Goal: Task Accomplishment & Management: Manage account settings

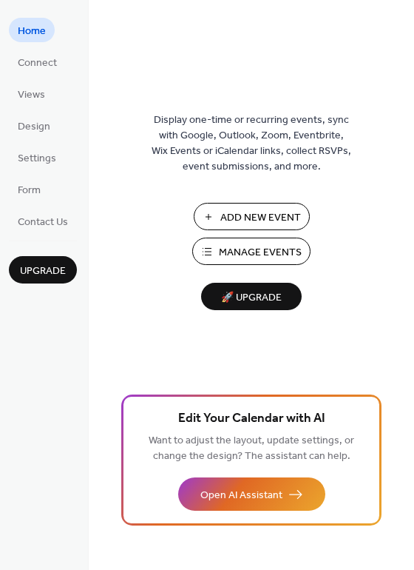
click at [229, 55] on div "Display one-time or recurring events, sync with Google, Outlook, Zoom, Eventbri…" at bounding box center [252, 309] width 326 height 522
click at [229, 249] on span "Manage Events" at bounding box center [260, 253] width 83 height 16
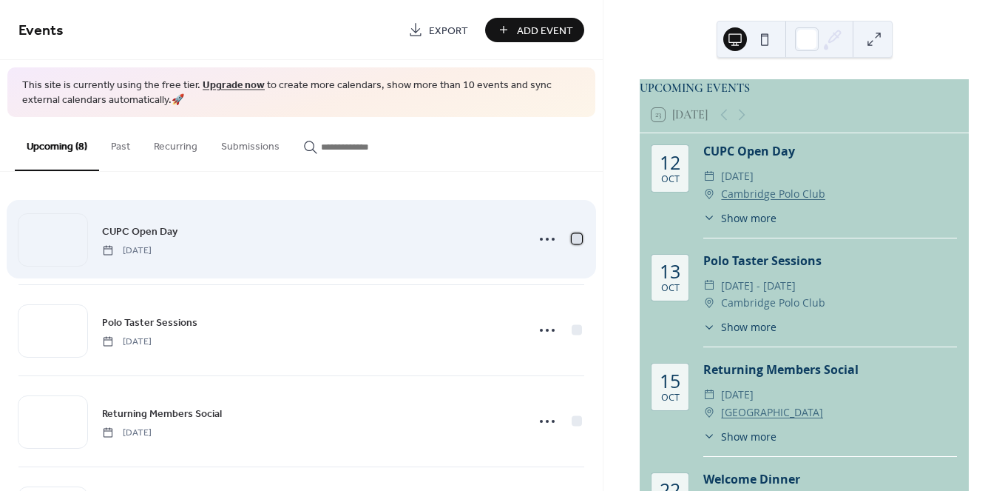
click at [573, 235] on div at bounding box center [577, 239] width 10 height 10
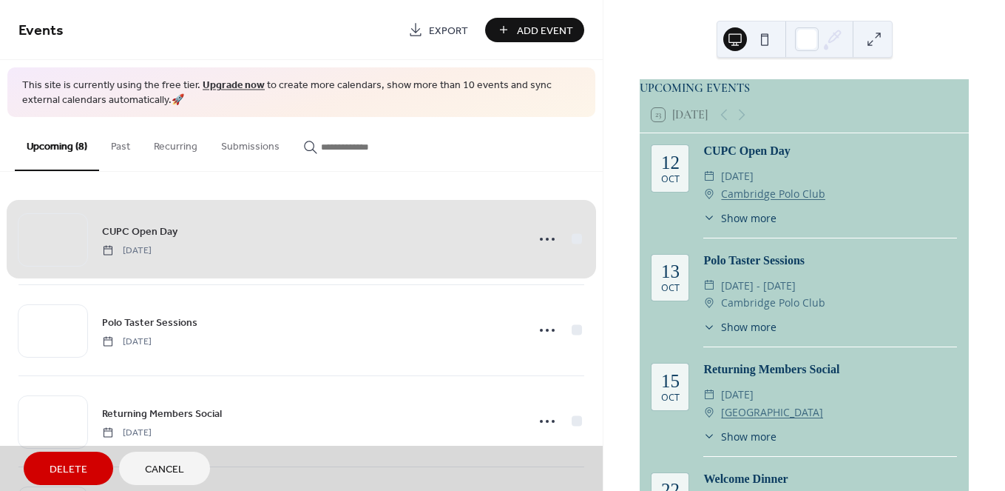
click at [573, 235] on div "CUPC Open Day Sunday, October 12, 2025" at bounding box center [301, 239] width 566 height 90
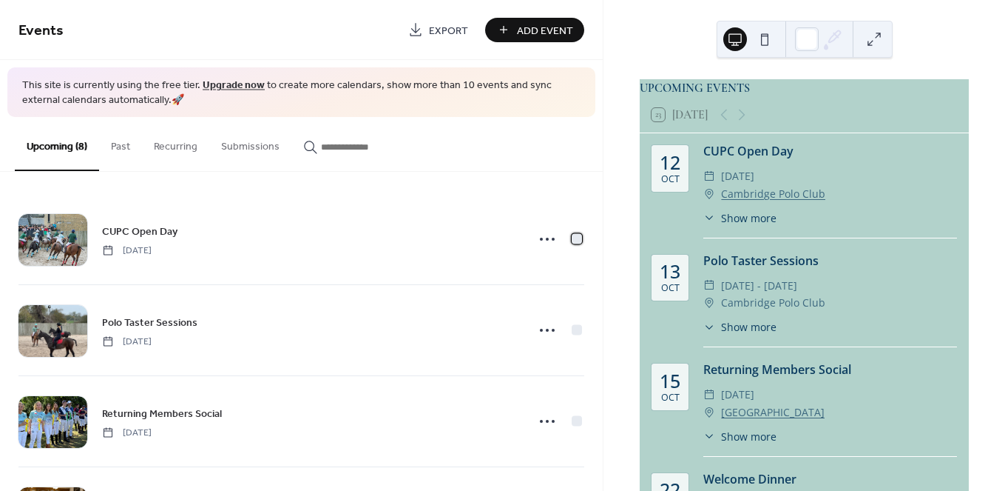
click at [573, 235] on div at bounding box center [577, 239] width 10 height 10
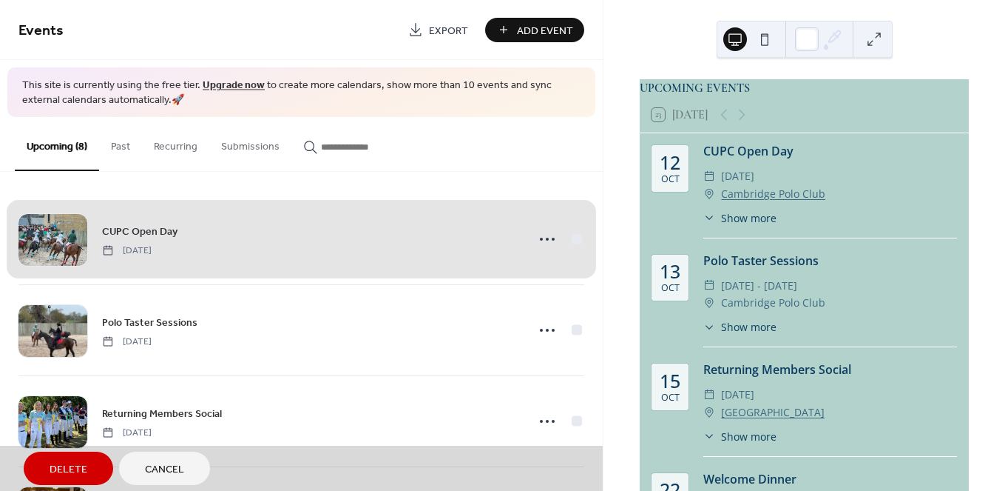
click at [573, 235] on div "CUPC Open Day Sunday, October 12, 2025" at bounding box center [301, 239] width 566 height 90
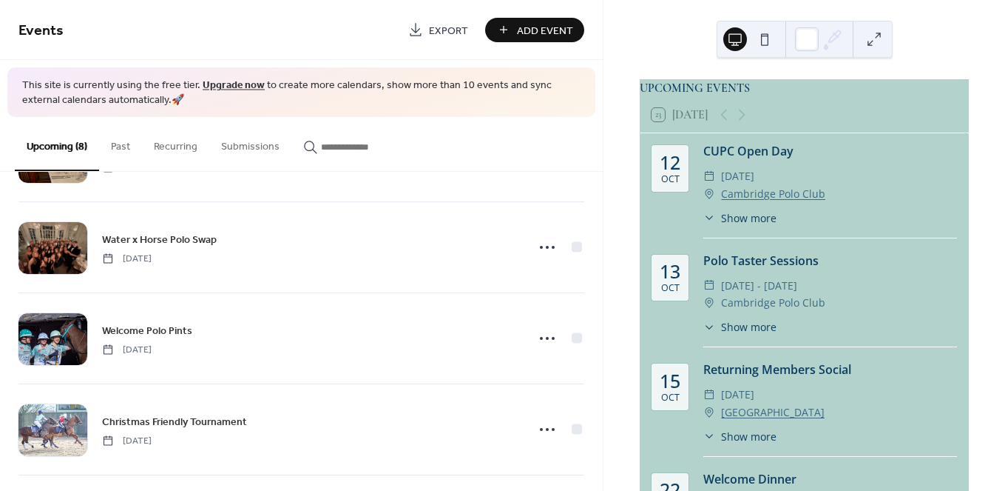
scroll to position [358, 0]
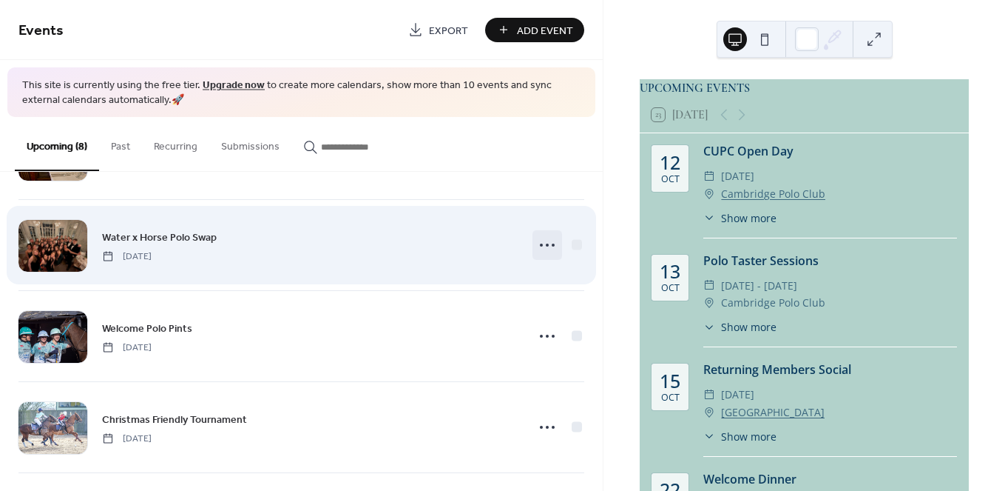
click at [540, 248] on icon at bounding box center [548, 245] width 24 height 24
click at [207, 264] on div "Water x Horse Polo Swap Sunday, October 26, 2025" at bounding box center [301, 245] width 566 height 90
click at [75, 233] on div at bounding box center [52, 246] width 69 height 52
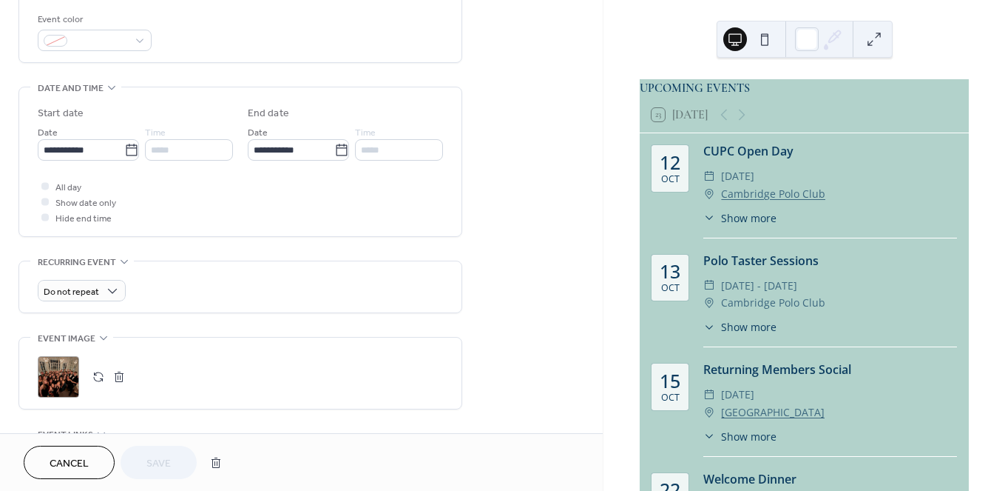
scroll to position [408, 0]
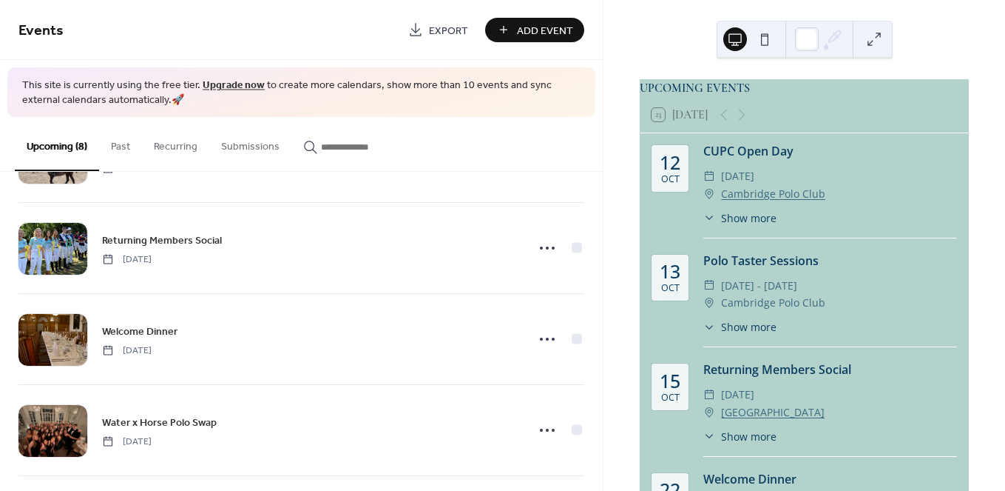
scroll to position [172, 0]
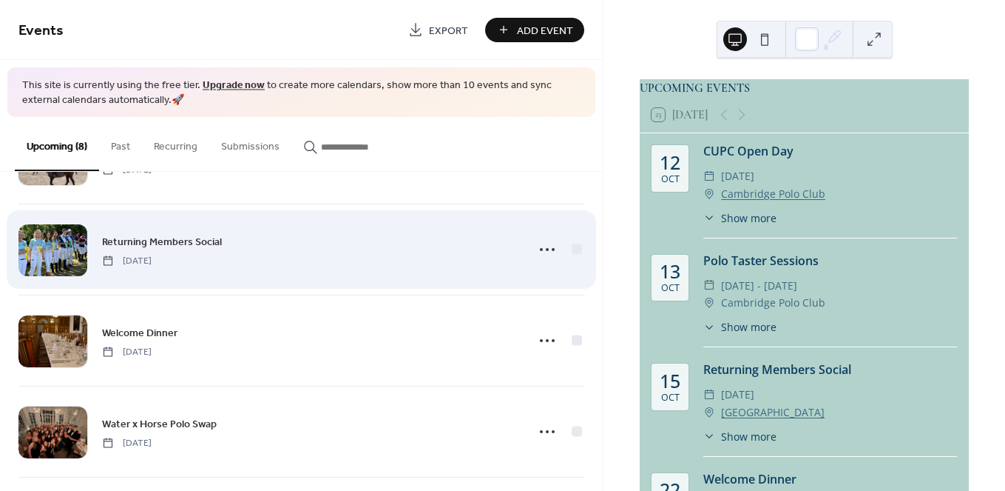
click at [61, 246] on div at bounding box center [52, 250] width 69 height 52
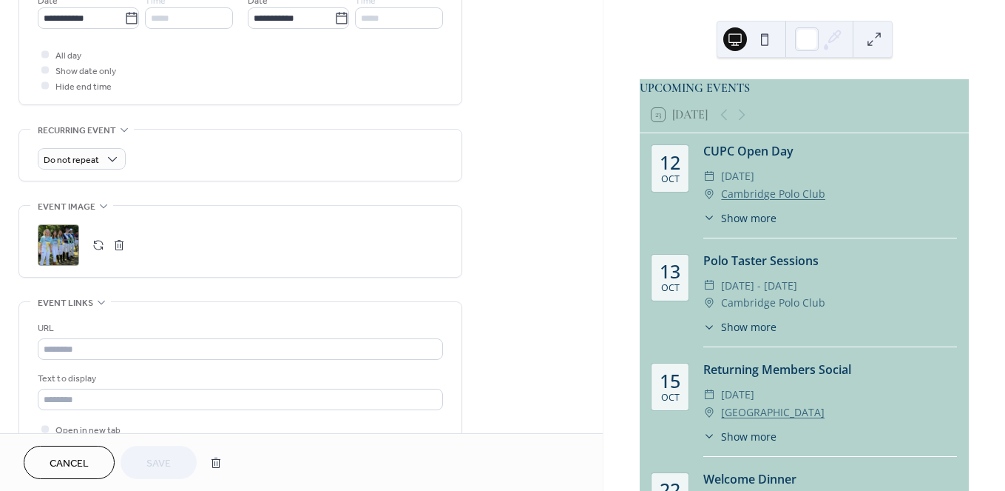
scroll to position [590, 0]
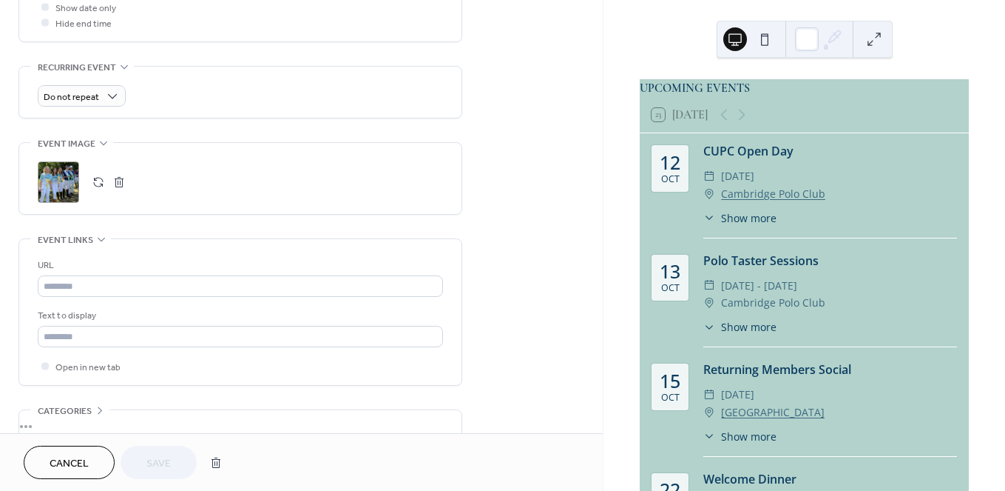
click at [124, 184] on button "button" at bounding box center [119, 182] width 21 height 21
click at [51, 175] on icon at bounding box center [59, 182] width 24 height 24
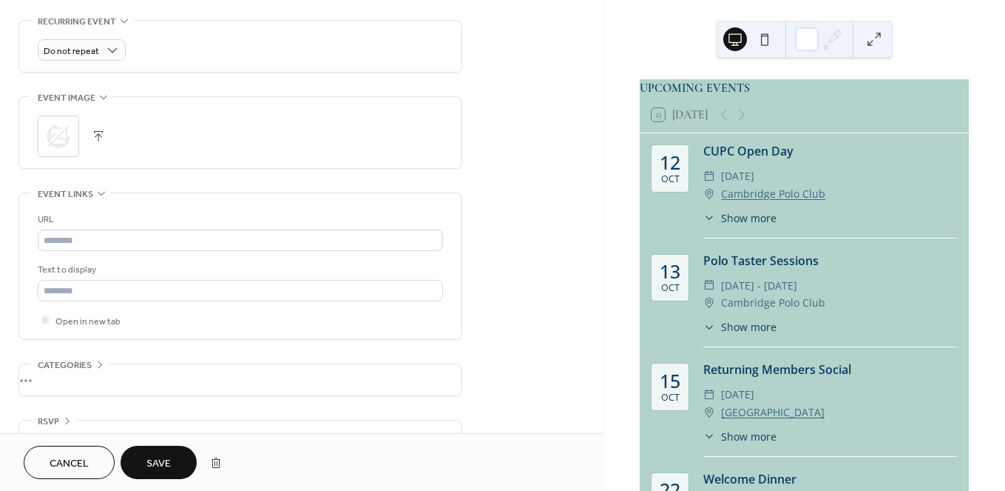
scroll to position [640, 0]
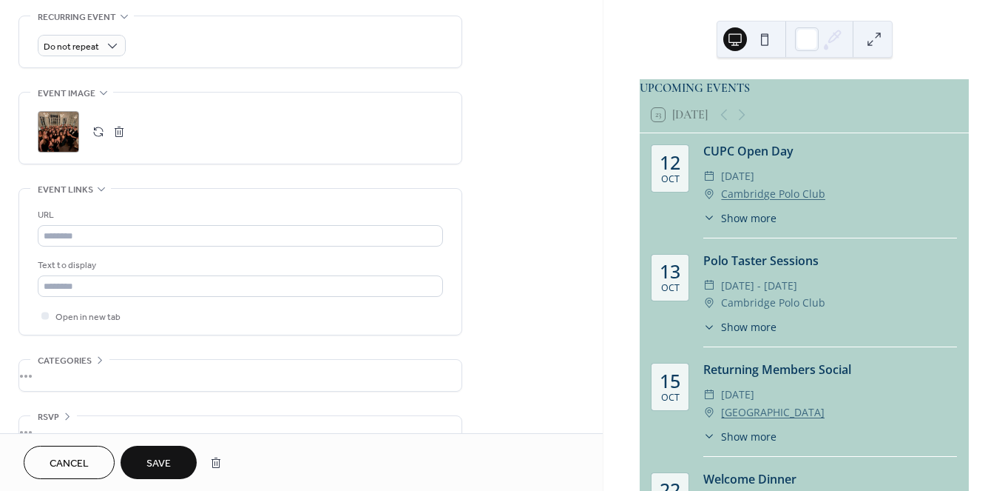
click at [60, 126] on div ";" at bounding box center [58, 131] width 41 height 41
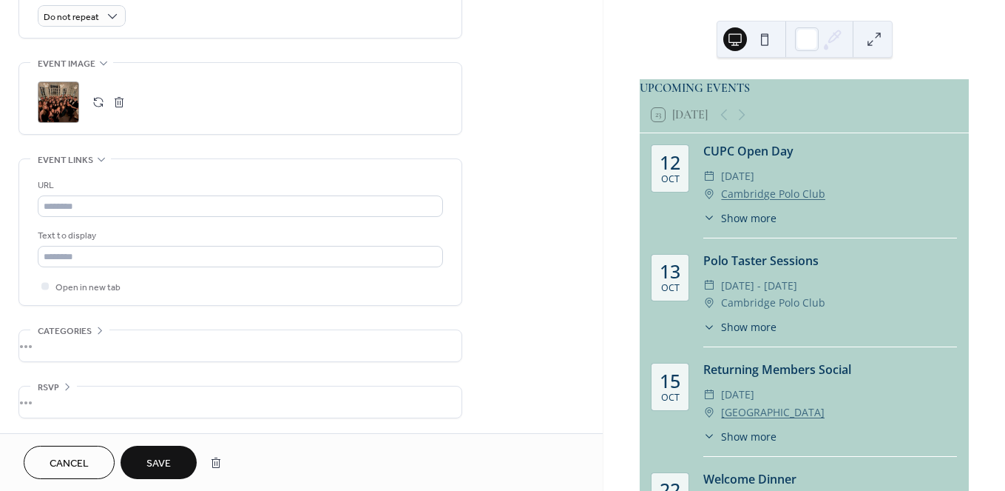
click at [172, 461] on button "Save" at bounding box center [159, 461] width 76 height 33
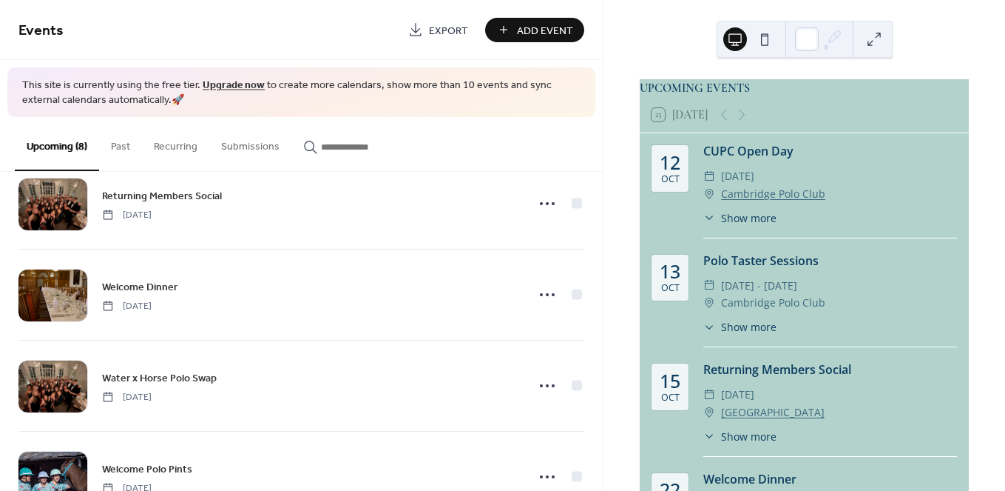
scroll to position [226, 0]
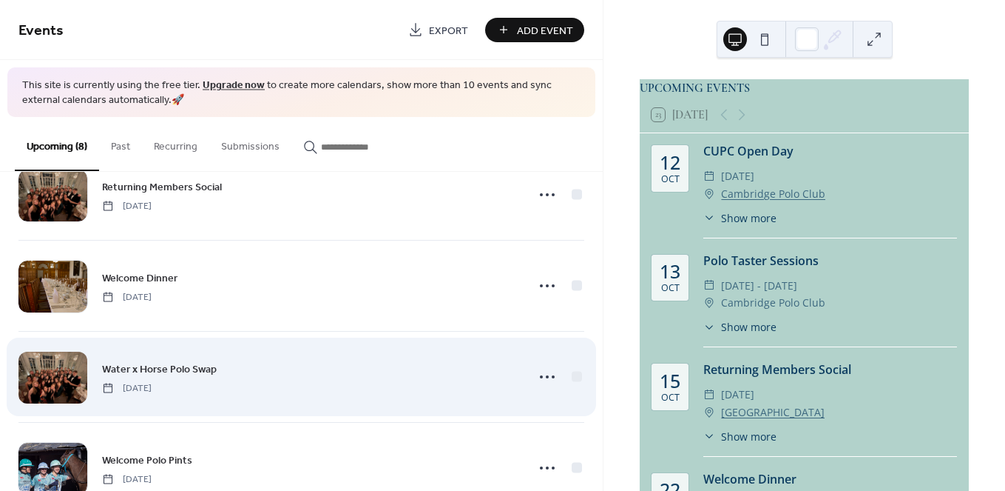
click at [65, 380] on div at bounding box center [52, 377] width 69 height 52
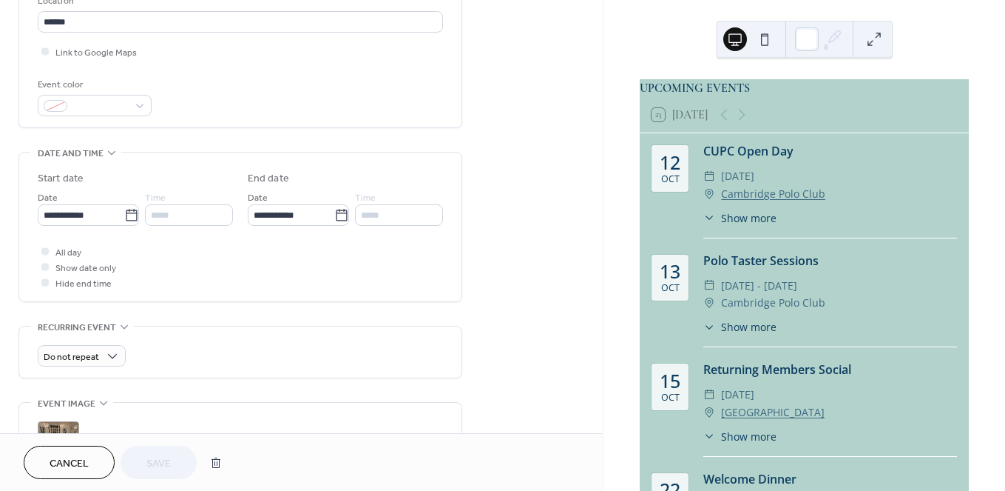
scroll to position [395, 0]
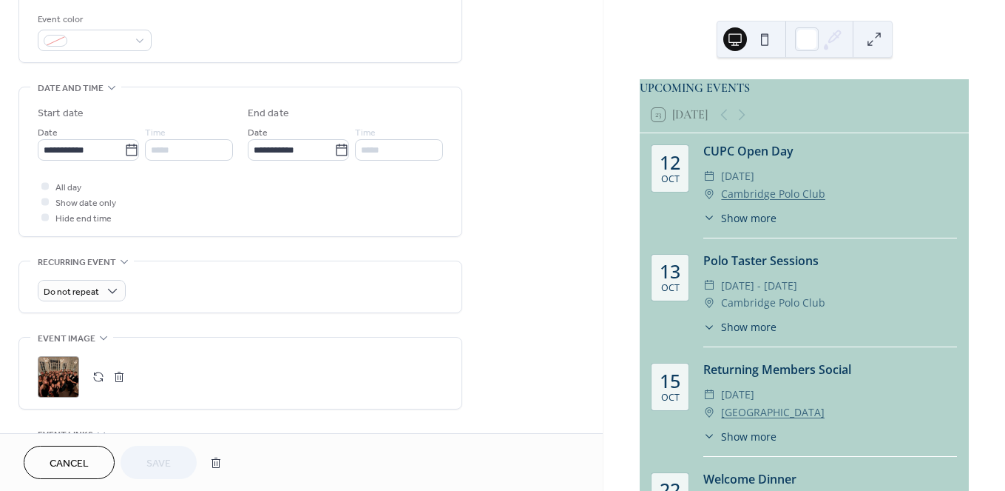
click at [121, 374] on button "button" at bounding box center [119, 376] width 21 height 21
click at [61, 377] on icon at bounding box center [59, 377] width 24 height 24
click at [174, 450] on button "Save" at bounding box center [159, 461] width 76 height 33
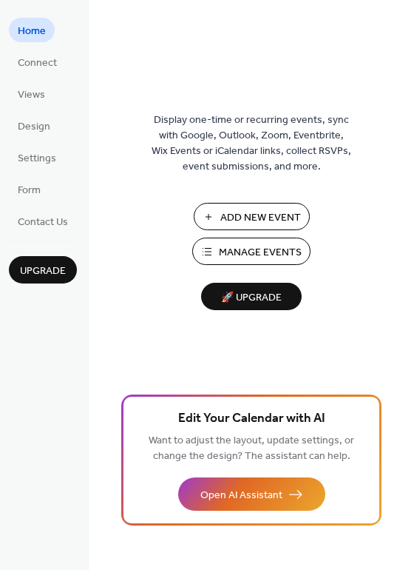
click at [235, 254] on span "Manage Events" at bounding box center [260, 253] width 83 height 16
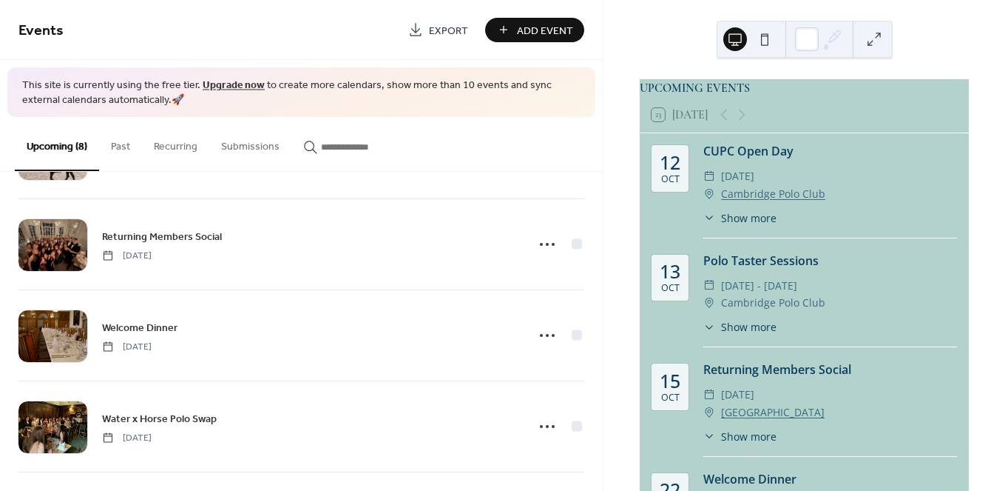
scroll to position [453, 0]
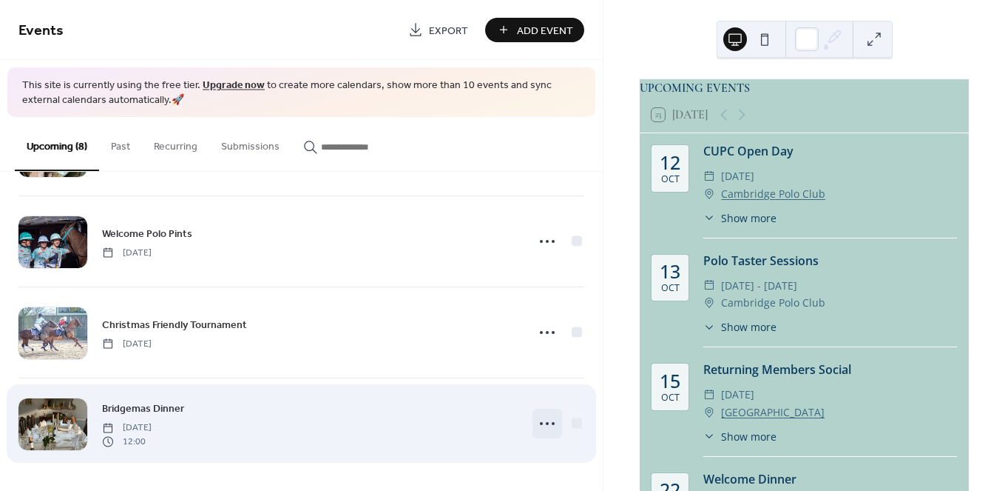
click at [546, 425] on icon at bounding box center [548, 423] width 24 height 24
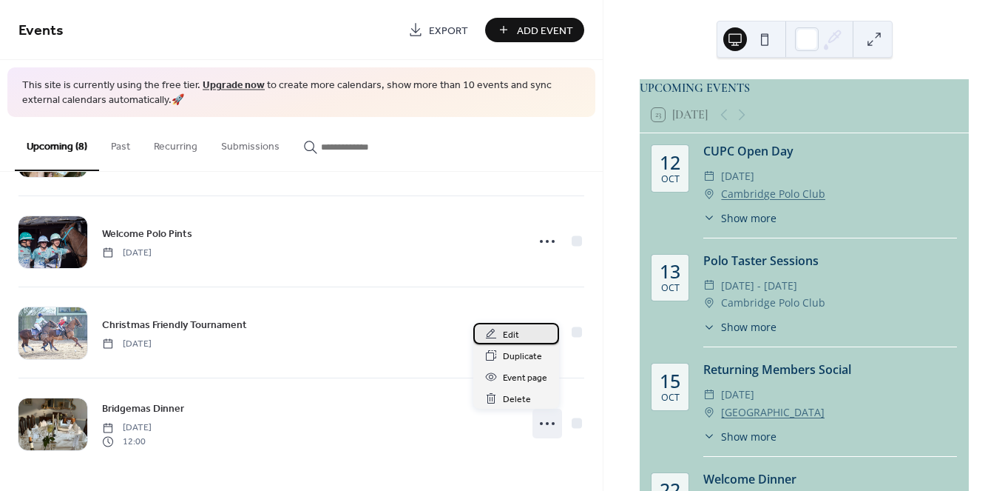
click at [516, 331] on span "Edit" at bounding box center [511, 335] width 16 height 16
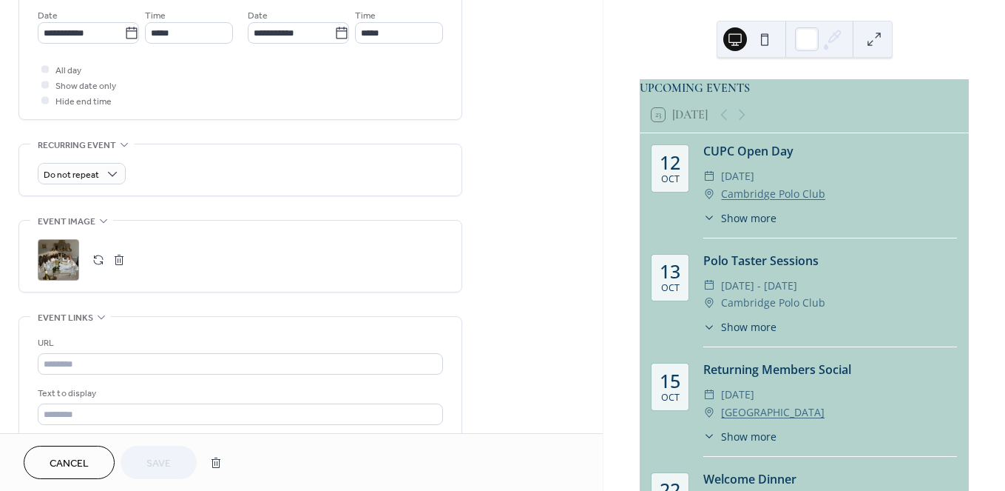
scroll to position [488, 0]
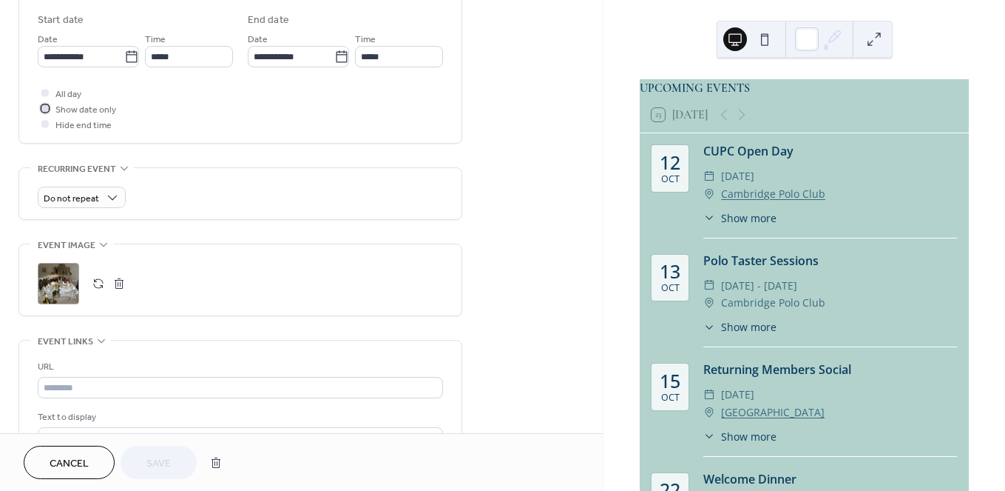
click at [68, 107] on span "Show date only" at bounding box center [85, 110] width 61 height 16
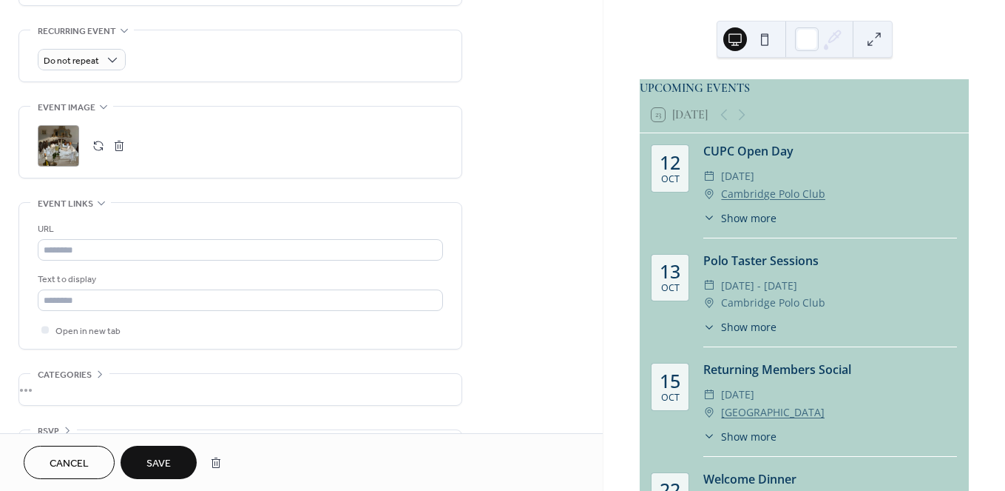
scroll to position [670, 0]
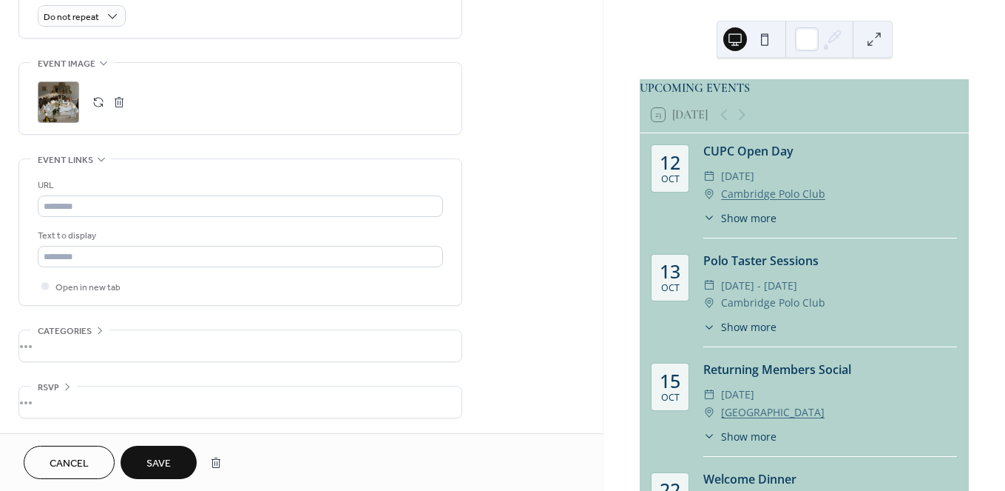
click at [175, 449] on button "Save" at bounding box center [159, 461] width 76 height 33
